Goal: Task Accomplishment & Management: Use online tool/utility

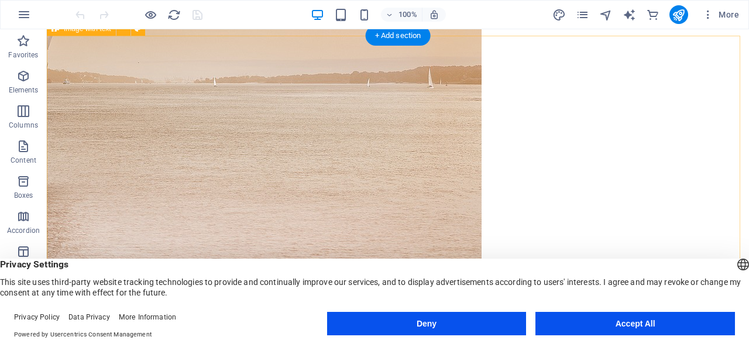
scroll to position [586, 0]
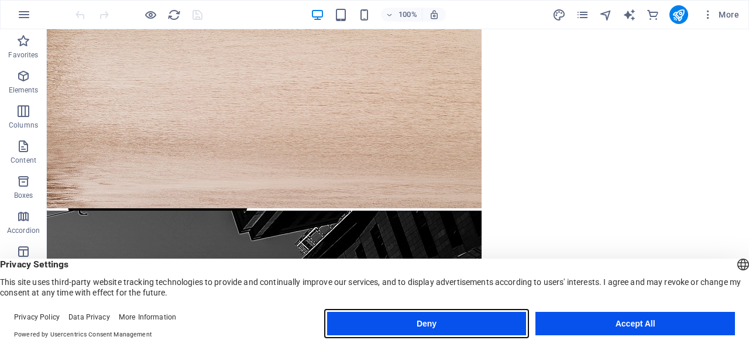
click at [488, 316] on button "Deny" at bounding box center [427, 323] width 200 height 23
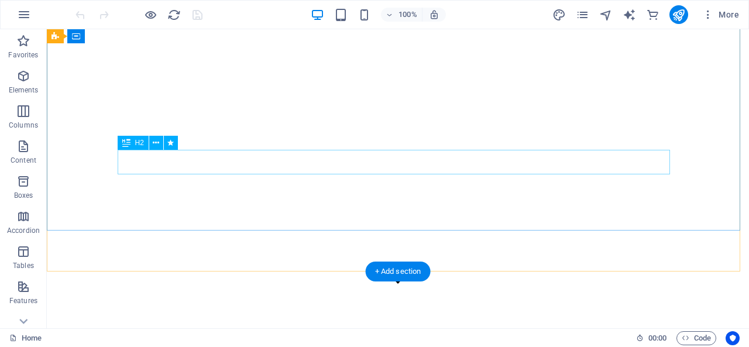
scroll to position [0, 0]
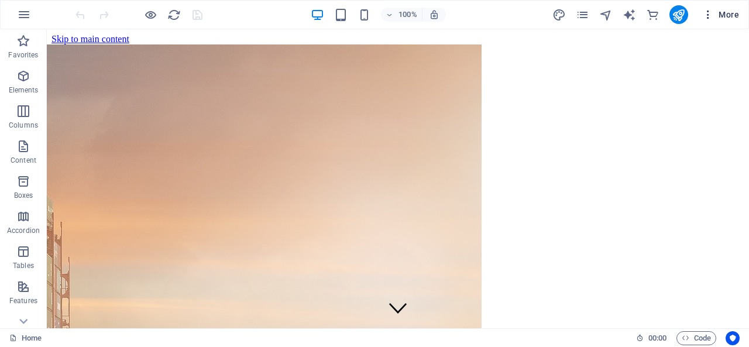
click at [712, 13] on icon "button" at bounding box center [709, 15] width 12 height 12
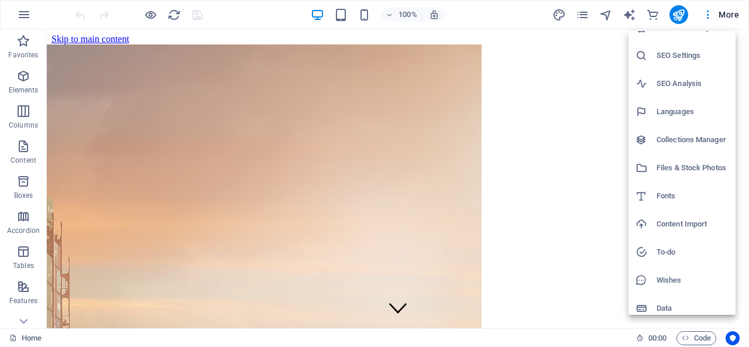
scroll to position [25, 0]
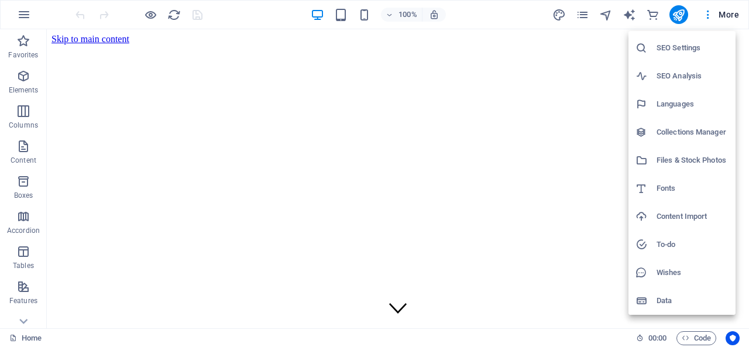
click at [605, 16] on div at bounding box center [374, 173] width 749 height 347
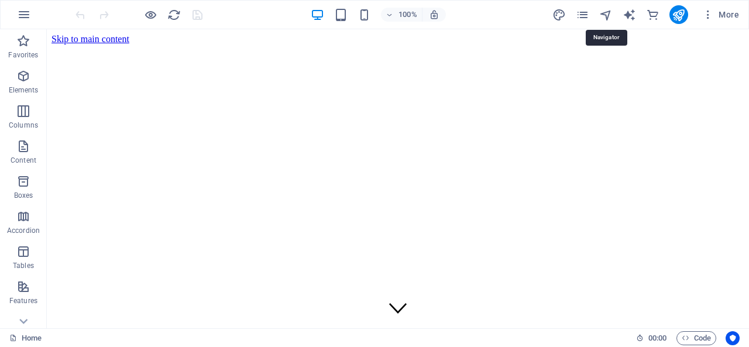
click at [605, 16] on icon "navigator" at bounding box center [606, 14] width 13 height 13
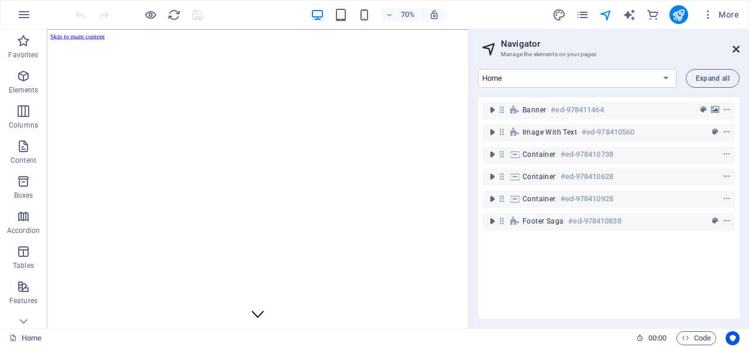
click at [740, 50] on icon at bounding box center [736, 49] width 7 height 9
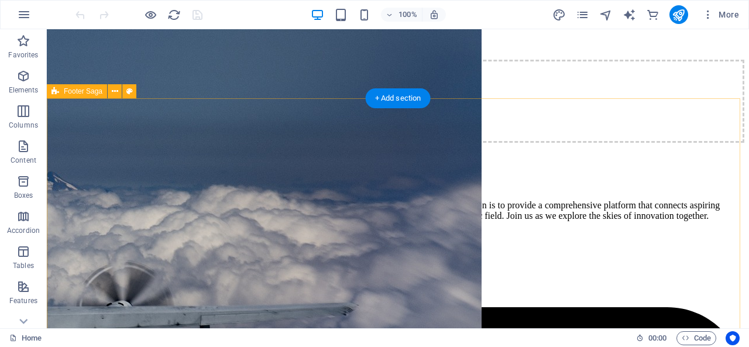
scroll to position [1625, 0]
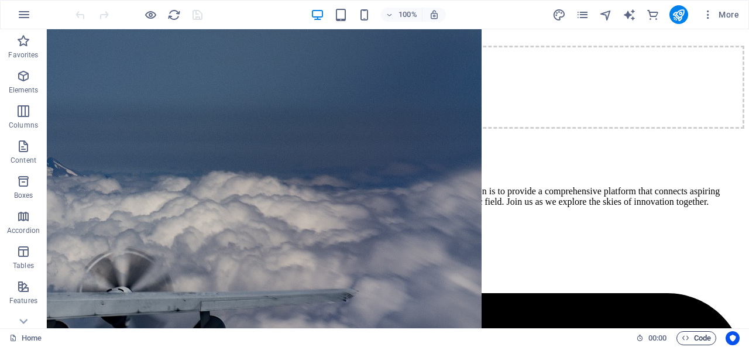
click at [707, 339] on span "Code" at bounding box center [696, 338] width 29 height 14
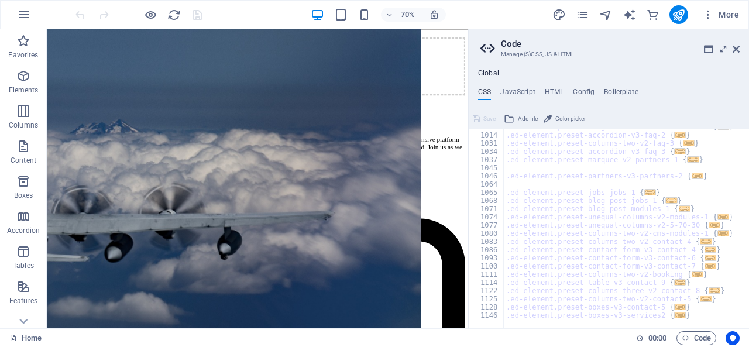
scroll to position [769, 0]
click at [557, 97] on h4 "HTML" at bounding box center [554, 94] width 19 height 13
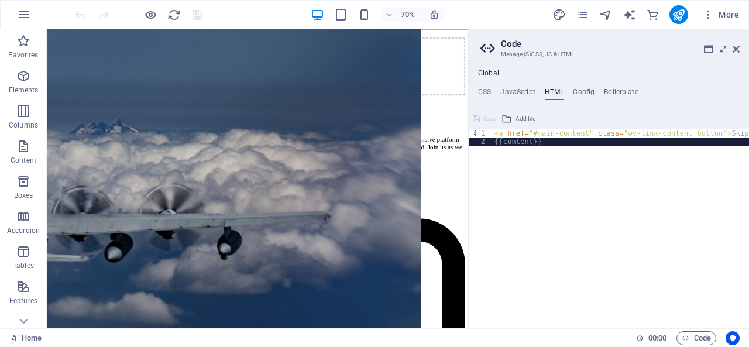
click at [558, 146] on div "< a href = "#main-content" class = "wv-link-content button" > Skip to main cont…" at bounding box center [650, 232] width 316 height 207
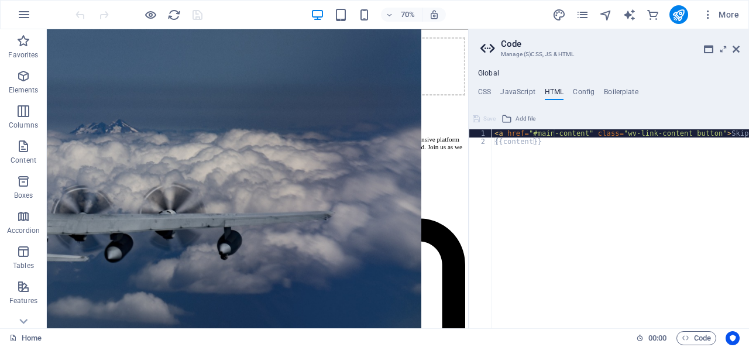
click at [554, 135] on div "< a href = "#main-content" class = "wv-link-content button" > Skip to main cont…" at bounding box center [650, 232] width 316 height 207
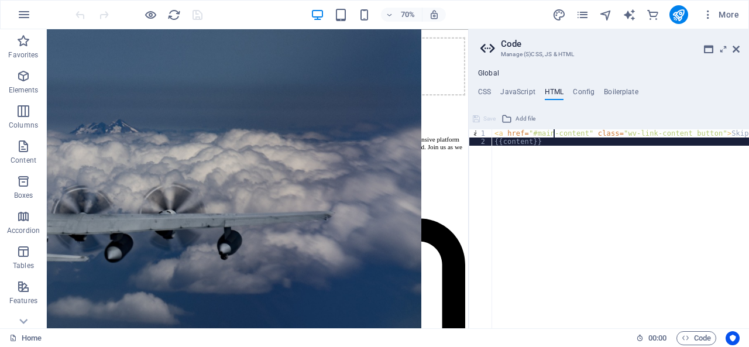
click at [605, 194] on div "< a href = "#main-content" class = "wv-link-content button" > Skip to main cont…" at bounding box center [650, 232] width 316 height 207
type textarea "<a href="#main-content" class="wv-link-content button">Skip to main content</a>…"
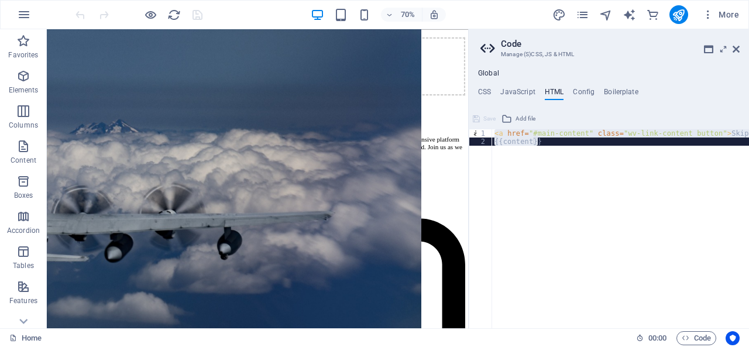
paste textarea
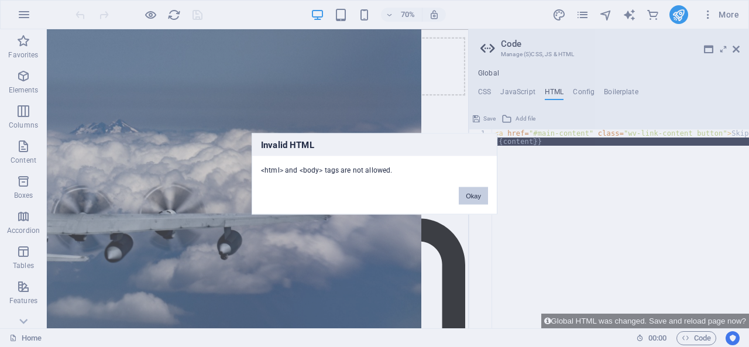
click at [475, 191] on button "Okay" at bounding box center [473, 196] width 29 height 18
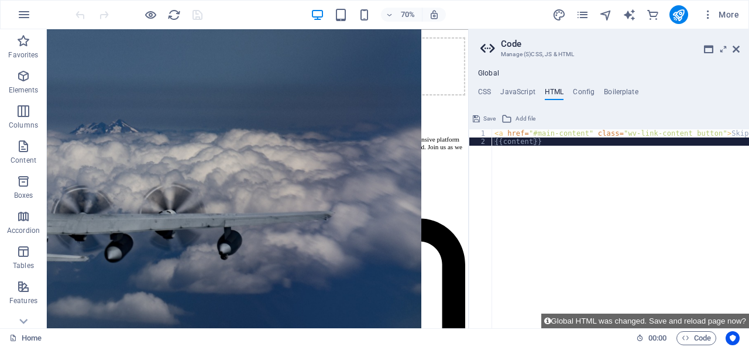
click at [603, 165] on div "< a href = "#main-content" class = "wv-link-content button" > Skip to main cont…" at bounding box center [650, 232] width 316 height 207
type textarea "<a href="#main-content" class="wv-link-content button">Skip to main content</a>…"
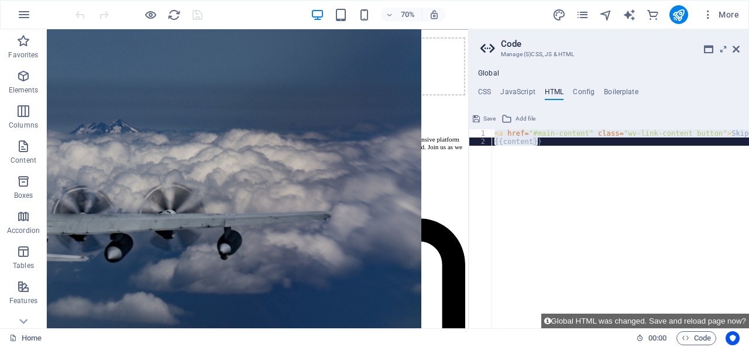
paste textarea
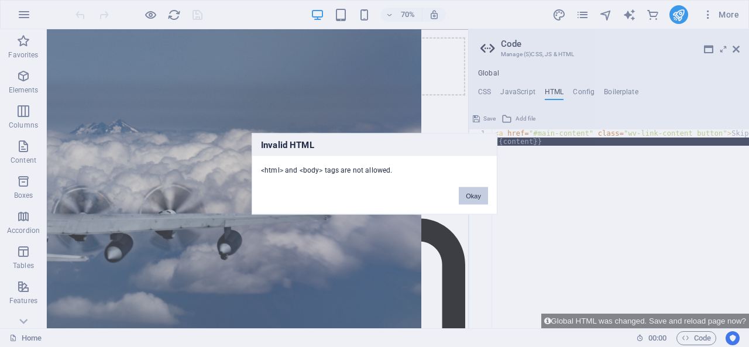
click at [476, 200] on button "Okay" at bounding box center [473, 196] width 29 height 18
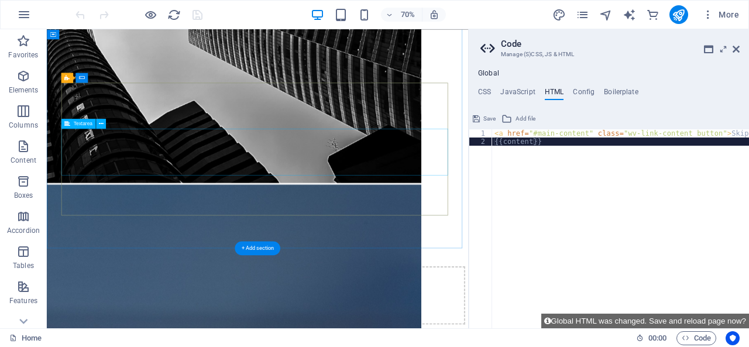
scroll to position [1215, 0]
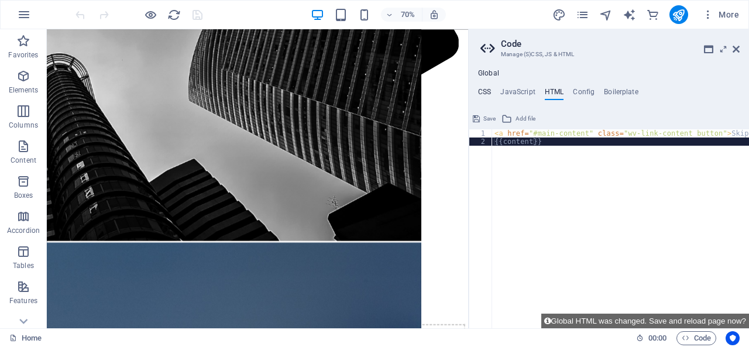
click at [491, 100] on h4 "CSS" at bounding box center [484, 94] width 13 height 13
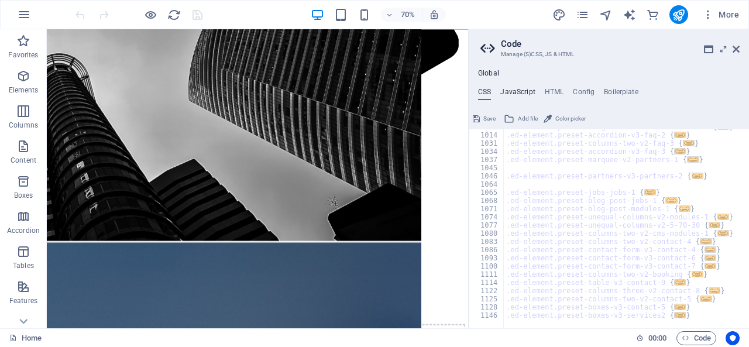
click at [515, 93] on h4 "JavaScript" at bounding box center [518, 94] width 35 height 13
type textarea "/* JS for preset "Menu V2" */"
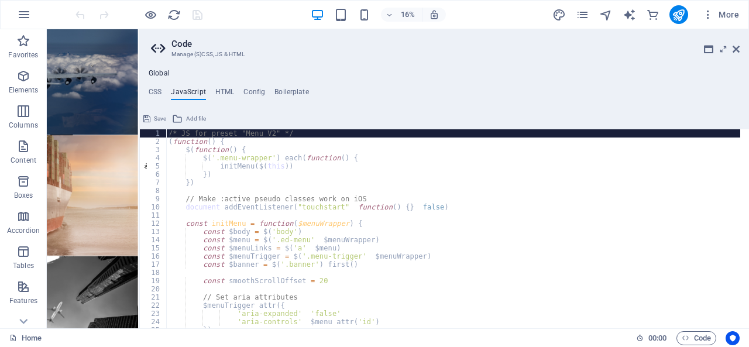
drag, startPoint x: 470, startPoint y: 222, endPoint x: 560, endPoint y: 1026, distance: 809.6
click at [137, 194] on div "Home Favorites Elements Columns Content Boxes Accordion Tables Features Images …" at bounding box center [374, 178] width 749 height 299
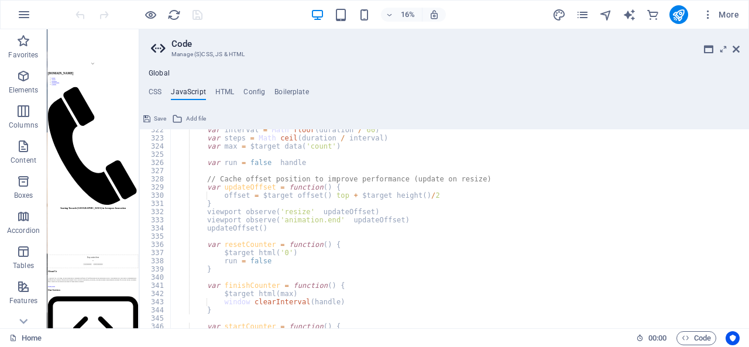
scroll to position [2705, 0]
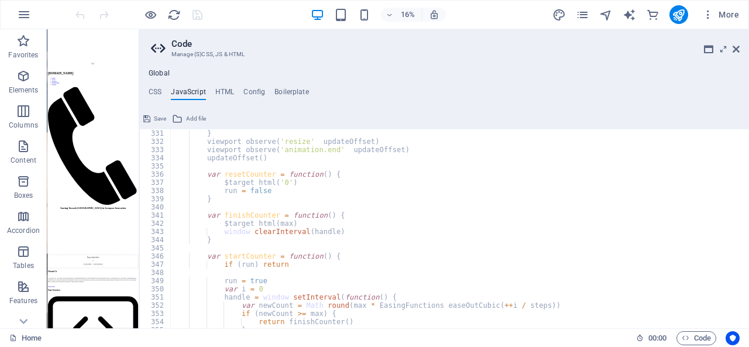
click at [740, 46] on aside "Code Manage (S)CSS, JS & HTML Global CSS JavaScript HTML Config Boilerplate /* …" at bounding box center [444, 178] width 611 height 299
click at [739, 49] on icon at bounding box center [736, 49] width 7 height 9
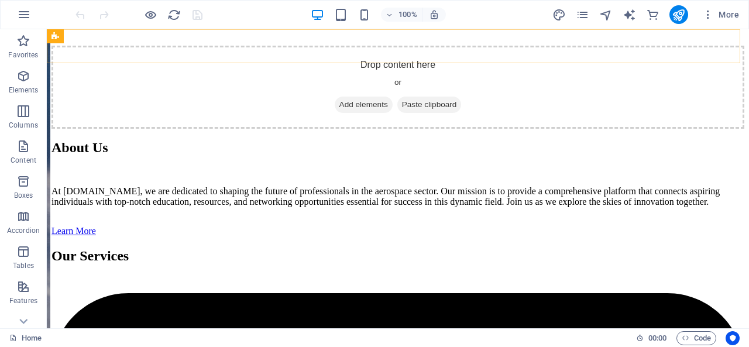
scroll to position [1087, 0]
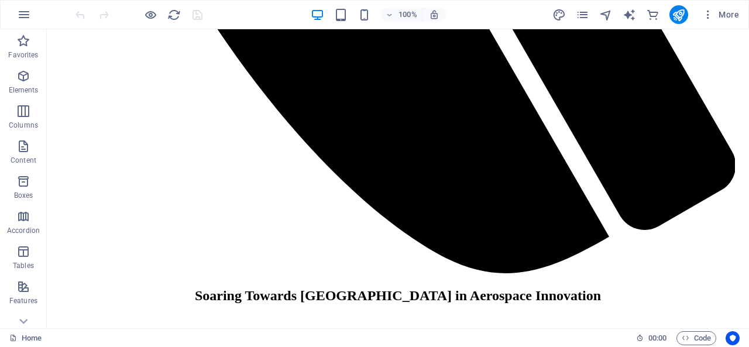
click at [195, 21] on div at bounding box center [138, 14] width 131 height 19
click at [194, 13] on div at bounding box center [138, 14] width 131 height 19
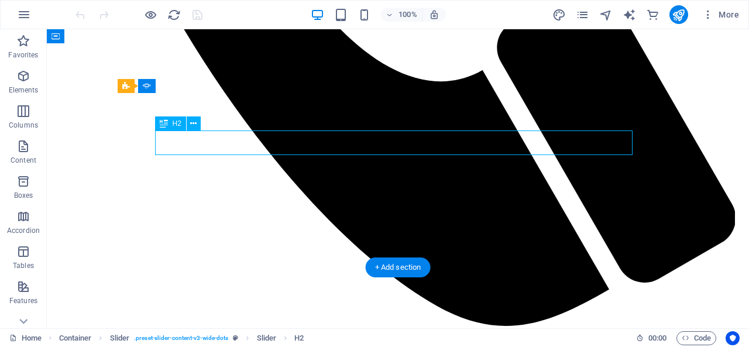
scroll to position [1139, 0]
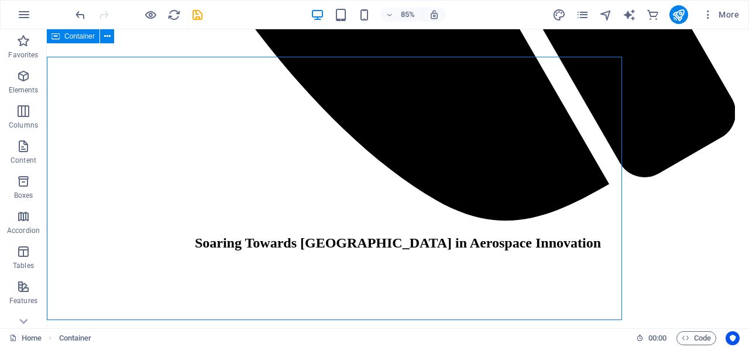
scroll to position [1087, 0]
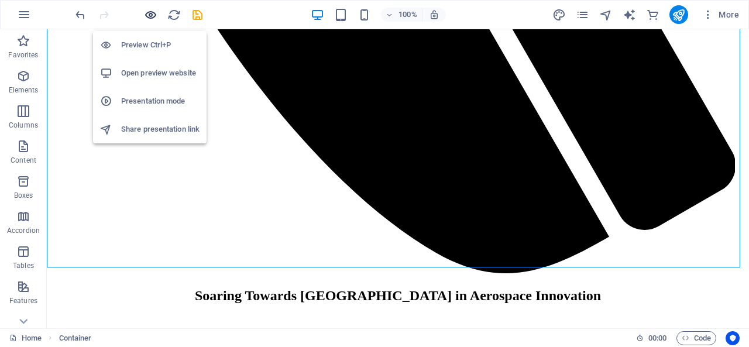
click at [148, 19] on icon "button" at bounding box center [150, 14] width 13 height 13
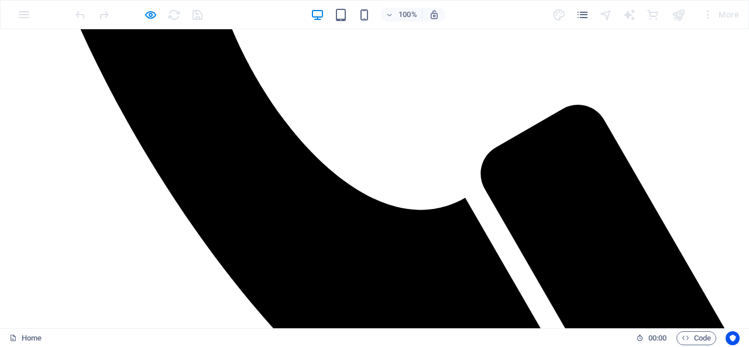
scroll to position [794, 0]
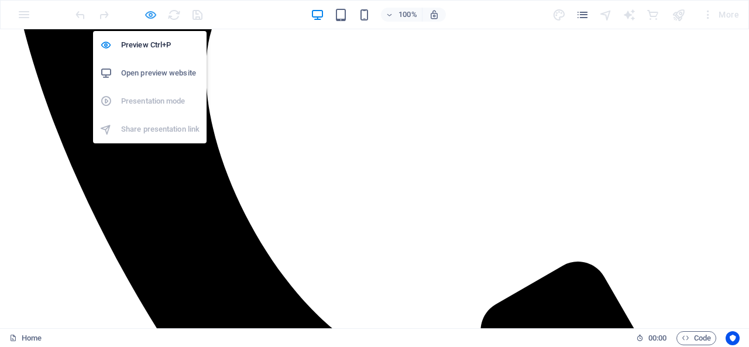
click at [147, 19] on icon "button" at bounding box center [150, 14] width 13 height 13
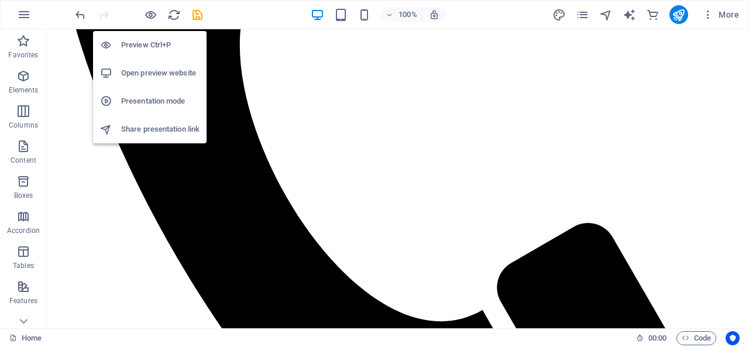
click at [203, 23] on div "Preview Ctrl+P Open preview website Presentation mode Share presentation link" at bounding box center [150, 83] width 114 height 122
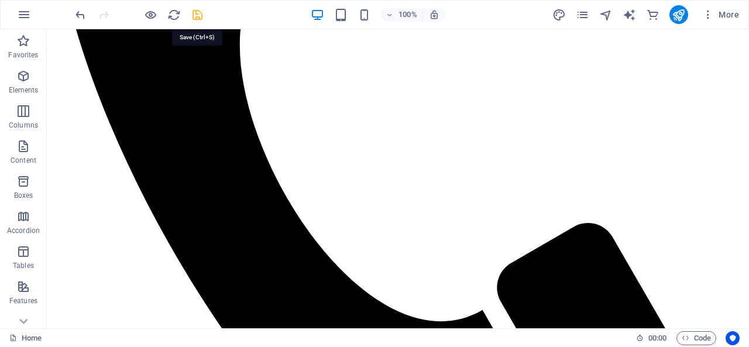
click at [201, 20] on icon "save" at bounding box center [197, 14] width 13 height 13
checkbox input "false"
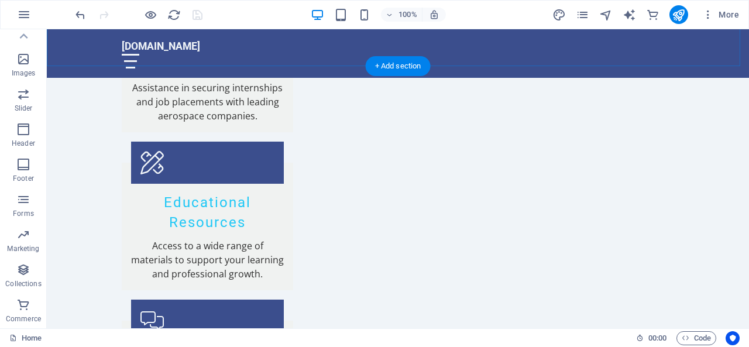
scroll to position [1614, 0]
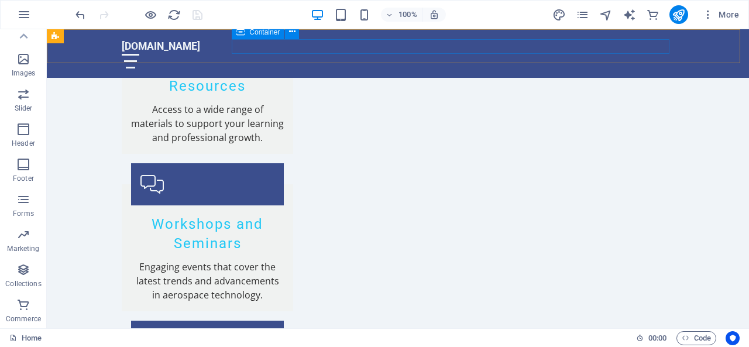
click at [241, 54] on div at bounding box center [398, 61] width 553 height 15
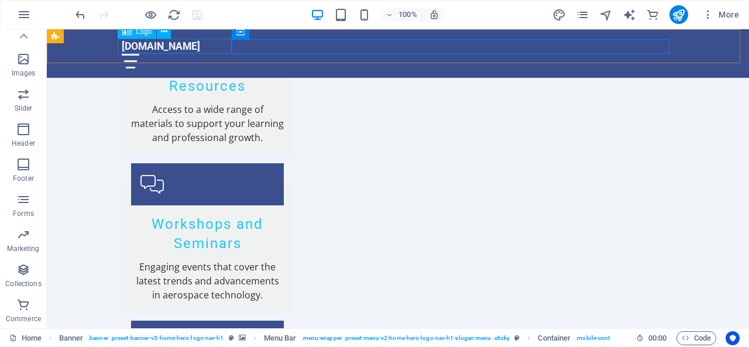
click at [154, 48] on div "[DOMAIN_NAME]" at bounding box center [398, 46] width 553 height 15
click at [215, 45] on div "[DOMAIN_NAME]" at bounding box center [398, 46] width 553 height 15
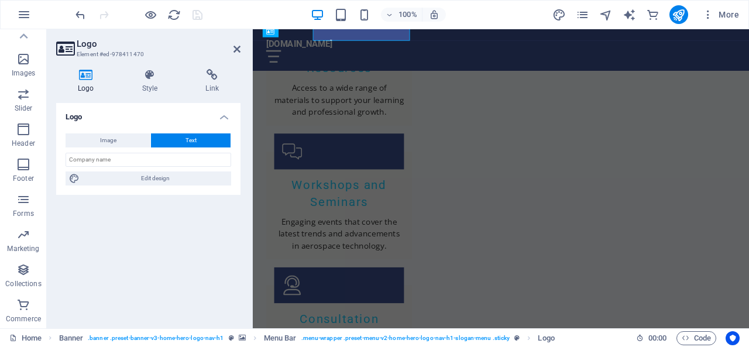
click at [215, 45] on h2 "Logo" at bounding box center [159, 44] width 164 height 11
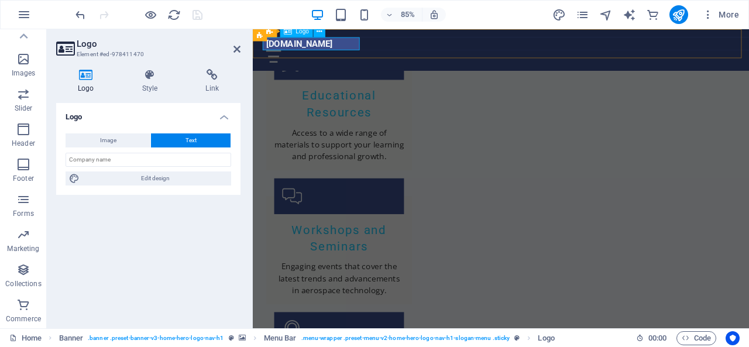
click at [357, 43] on div "[DOMAIN_NAME]" at bounding box center [545, 46] width 553 height 15
click at [236, 41] on h2 "Logo" at bounding box center [159, 44] width 164 height 11
click at [235, 45] on icon at bounding box center [237, 49] width 7 height 9
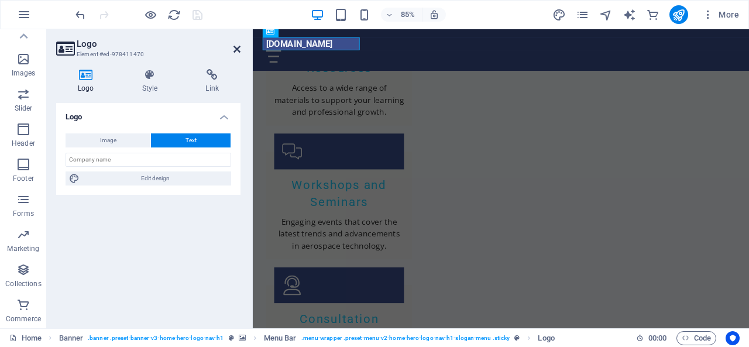
scroll to position [1614, 0]
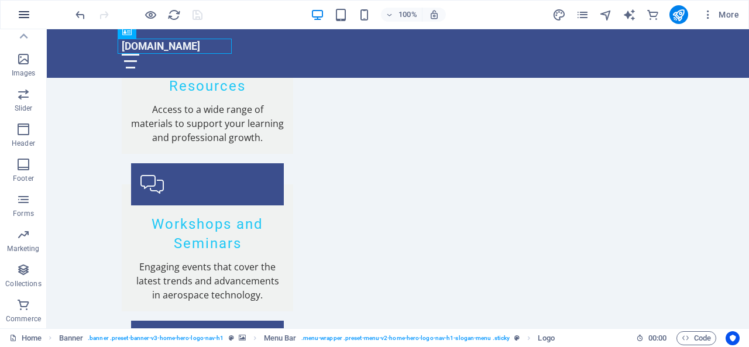
click at [26, 24] on button "button" at bounding box center [24, 15] width 28 height 28
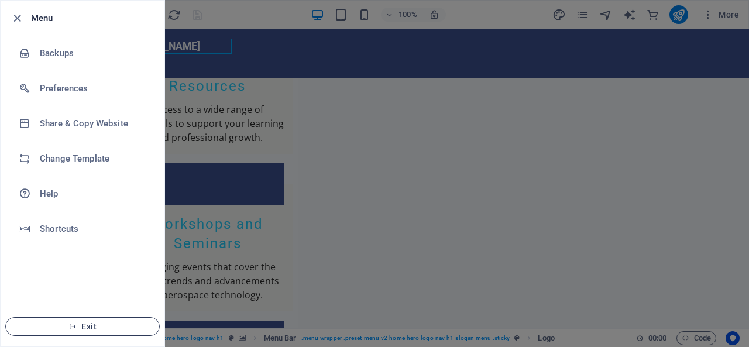
click at [98, 322] on span "Exit" at bounding box center [82, 326] width 135 height 9
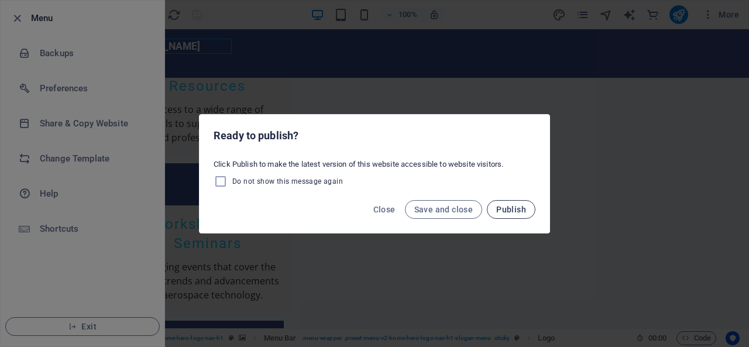
click at [511, 208] on span "Publish" at bounding box center [512, 209] width 30 height 9
